Goal: Task Accomplishment & Management: Use online tool/utility

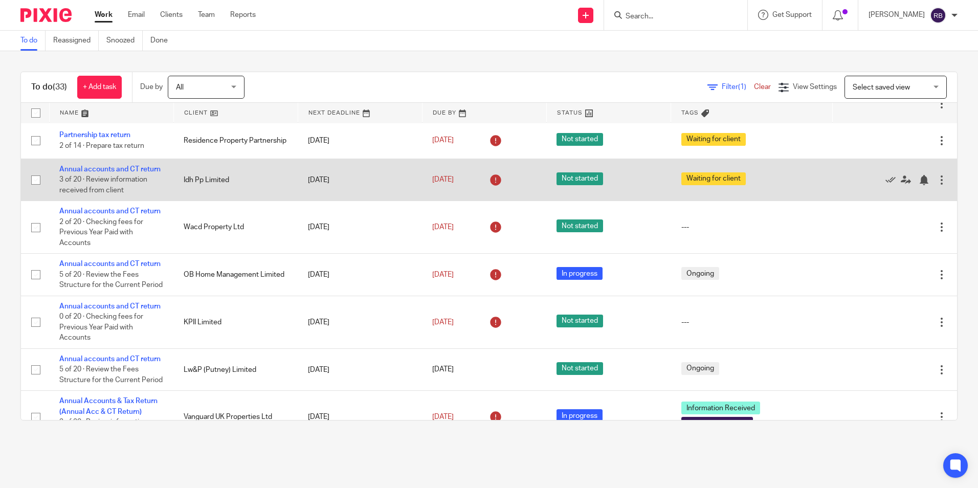
scroll to position [1176, 0]
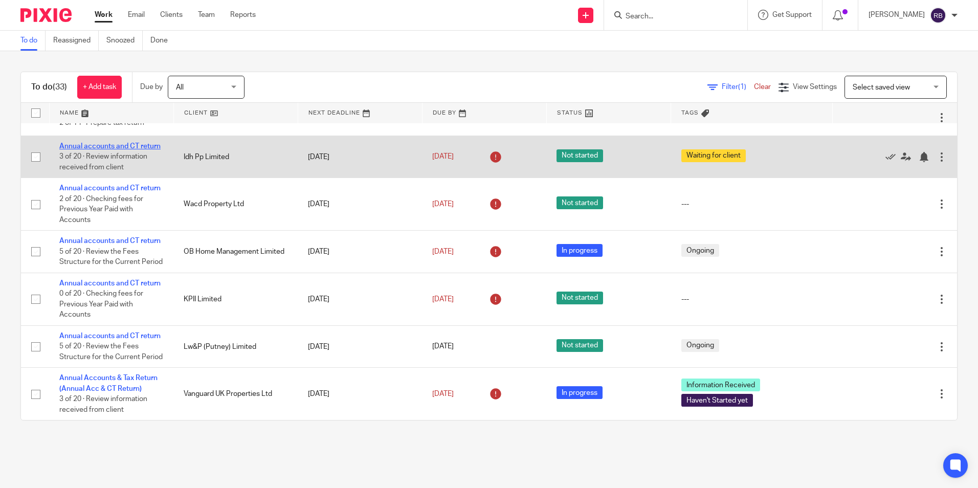
click at [78, 150] on link "Annual accounts and CT return" at bounding box center [109, 146] width 101 height 7
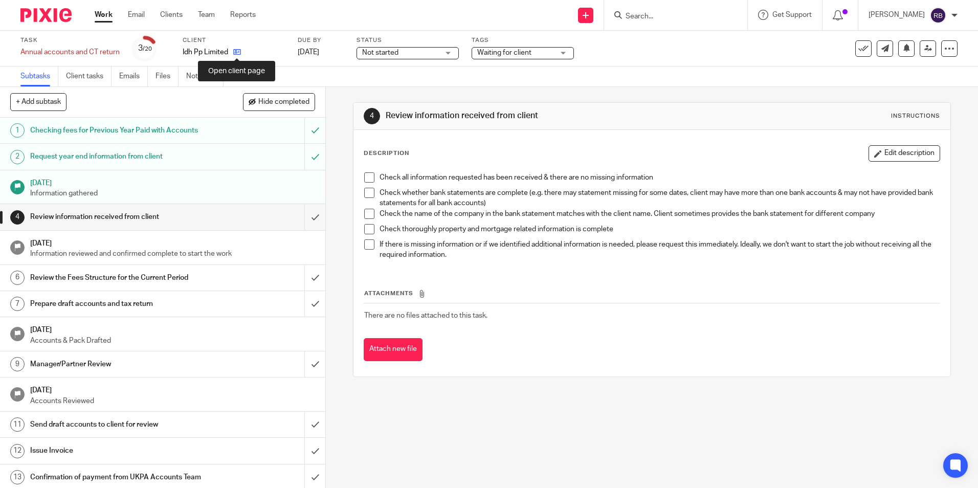
click at [235, 53] on icon at bounding box center [237, 52] width 8 height 8
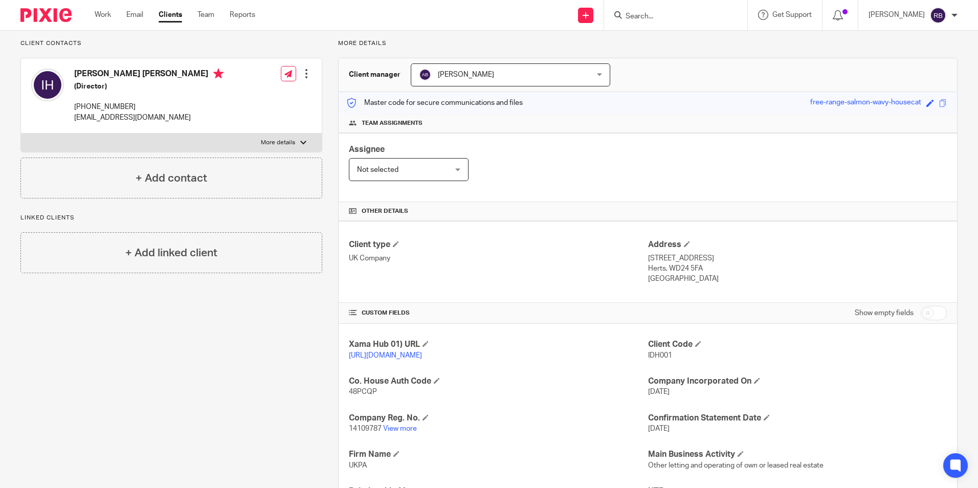
scroll to position [56, 0]
